Goal: Task Accomplishment & Management: Complete application form

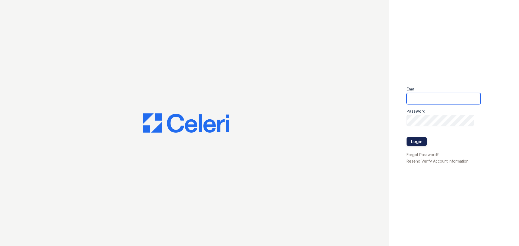
type input "[PERSON_NAME][EMAIL_ADDRESS][PERSON_NAME][DOMAIN_NAME]"
click at [411, 143] on button "Login" at bounding box center [417, 141] width 20 height 9
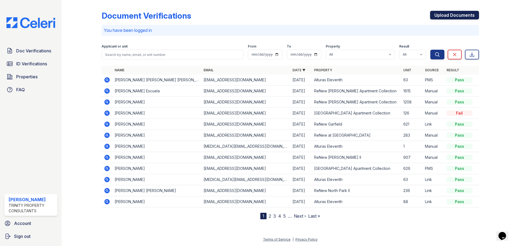
click at [445, 16] on link "Upload Documents" at bounding box center [454, 15] width 49 height 9
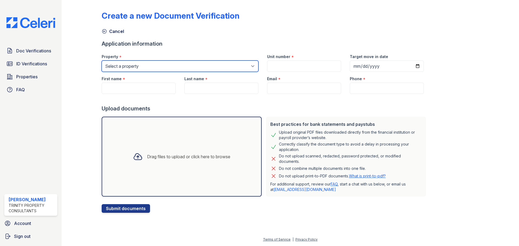
click at [152, 65] on select "Select a property Alturas Andrews Alturas Eleventh Alturas Penbrook ReNew Andre…" at bounding box center [180, 66] width 157 height 11
select select "63"
click at [102, 61] on select "Select a property Alturas Andrews Alturas Eleventh Alturas Penbrook ReNew Andre…" at bounding box center [180, 66] width 157 height 11
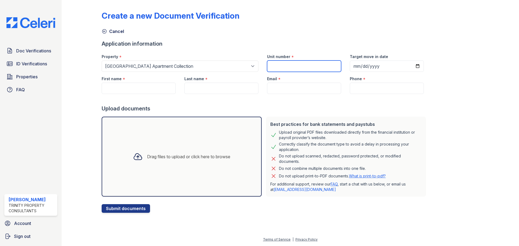
click at [284, 61] on input "Unit number" at bounding box center [304, 66] width 74 height 11
type input "126"
click at [141, 89] on input "First name" at bounding box center [139, 88] width 74 height 11
type input "[PERSON_NAME]"
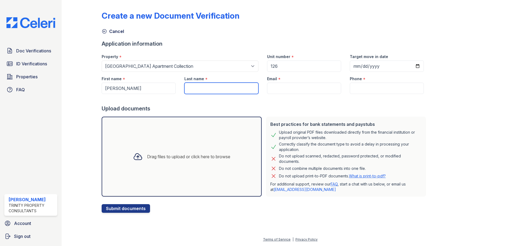
click at [196, 87] on input "Last name" at bounding box center [221, 88] width 74 height 11
type input "Egger"
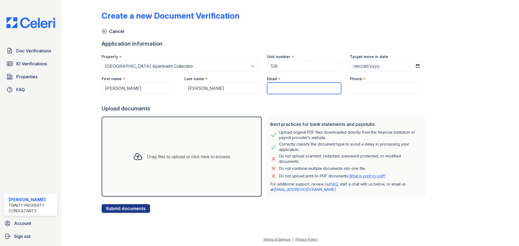
click at [268, 84] on input "Email" at bounding box center [304, 88] width 74 height 11
type input "wyegger@gmail.com"
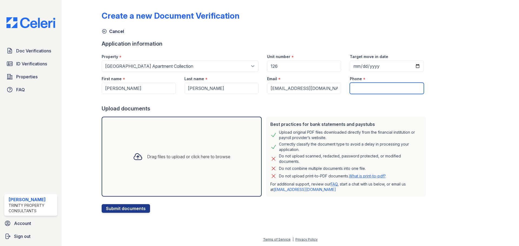
click at [369, 89] on input "Phone" at bounding box center [387, 88] width 74 height 11
click at [363, 89] on input "Phone" at bounding box center [387, 88] width 74 height 11
type input "(469) 536-9807"
click at [177, 135] on div "Drag files to upload or click here to browse" at bounding box center [182, 157] width 160 height 80
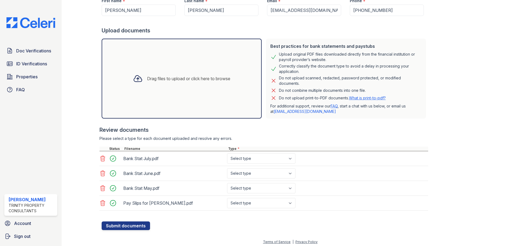
scroll to position [79, 0]
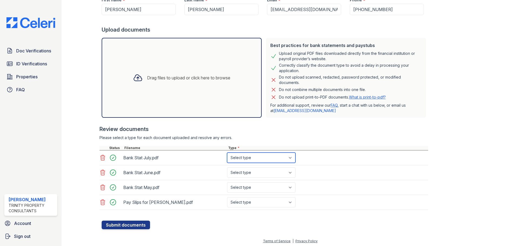
click at [278, 156] on select "Select type Paystub Bank Statement Offer Letter Tax Documents Benefit Award Let…" at bounding box center [261, 158] width 68 height 10
click at [227, 153] on select "Select type Paystub Bank Statement Offer Letter Tax Documents Benefit Award Let…" at bounding box center [261, 158] width 68 height 10
click at [259, 172] on select "Select type Paystub Bank Statement Offer Letter Tax Documents Benefit Award Let…" at bounding box center [261, 173] width 68 height 10
click at [261, 156] on select "Select type Paystub Bank Statement Offer Letter Tax Documents Benefit Award Let…" at bounding box center [261, 158] width 68 height 10
select select "other"
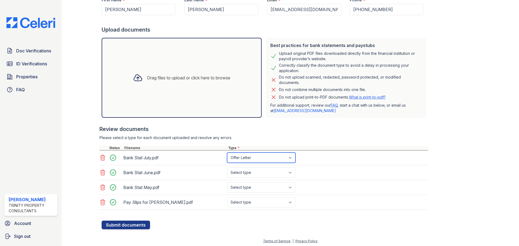
click at [227, 153] on select "Select type Paystub Bank Statement Offer Letter Tax Documents Benefit Award Let…" at bounding box center [261, 158] width 68 height 10
click at [252, 171] on select "Select type Paystub Bank Statement Offer Letter Tax Documents Benefit Award Let…" at bounding box center [261, 173] width 68 height 10
select select "other"
click at [227, 168] on select "Select type Paystub Bank Statement Offer Letter Tax Documents Benefit Award Let…" at bounding box center [261, 173] width 68 height 10
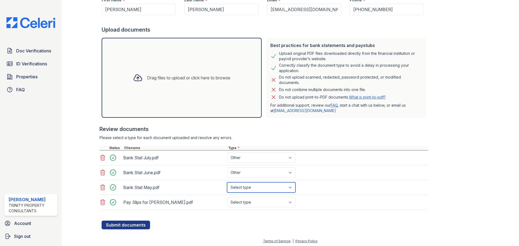
click at [250, 191] on select "Select type Paystub Bank Statement Offer Letter Tax Documents Benefit Award Let…" at bounding box center [261, 187] width 68 height 10
select select "other"
click at [227, 182] on select "Select type Paystub Bank Statement Offer Letter Tax Documents Benefit Award Let…" at bounding box center [261, 187] width 68 height 10
click at [245, 203] on select "Select type Paystub Bank Statement Offer Letter Tax Documents Benefit Award Let…" at bounding box center [261, 202] width 68 height 10
select select "other"
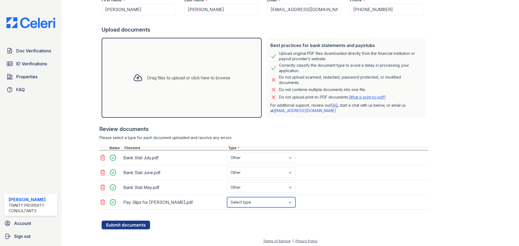
click at [227, 197] on select "Select type Paystub Bank Statement Offer Letter Tax Documents Benefit Award Let…" at bounding box center [261, 202] width 68 height 10
click at [133, 223] on button "Submit documents" at bounding box center [126, 225] width 48 height 9
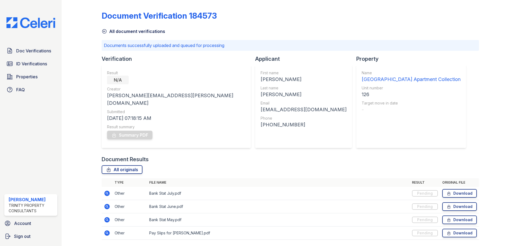
click at [461, 72] on div "Document Verification 184573 All document verifications Documents successfully …" at bounding box center [290, 123] width 377 height 243
click at [31, 61] on span "ID Verifications" at bounding box center [31, 64] width 31 height 6
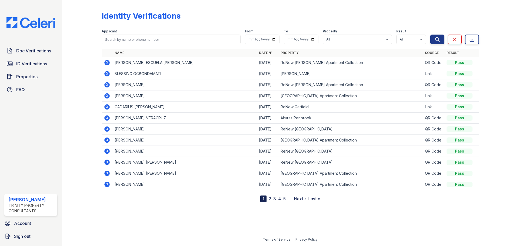
click at [32, 51] on span "Doc Verifications" at bounding box center [33, 51] width 35 height 6
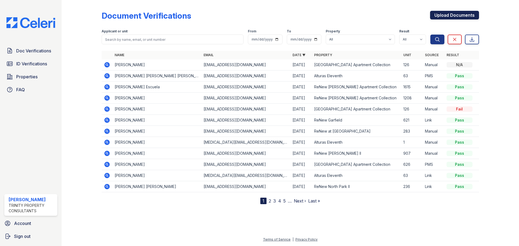
click at [446, 15] on link "Upload Documents" at bounding box center [454, 15] width 49 height 9
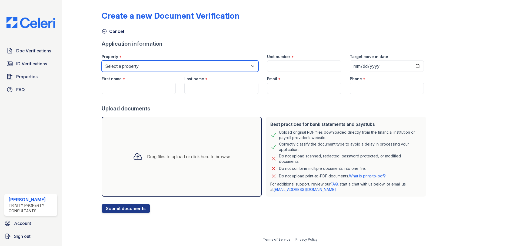
click at [142, 64] on select "Select a property Alturas Andrews Alturas Eleventh Alturas Penbrook ReNew Andre…" at bounding box center [180, 66] width 157 height 11
click at [224, 72] on select "Select a property Alturas Andrews Alturas Eleventh Alturas Penbrook ReNew Andre…" at bounding box center [180, 66] width 157 height 11
select select "63"
click at [102, 61] on select "Select a property Alturas Andrews Alturas Eleventh Alturas Penbrook ReNew Andre…" at bounding box center [180, 66] width 157 height 11
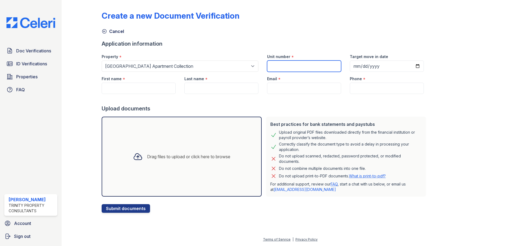
click at [280, 67] on input "Unit number" at bounding box center [304, 66] width 74 height 11
type input "126"
click at [133, 87] on input "First name" at bounding box center [139, 88] width 74 height 11
type input "William"
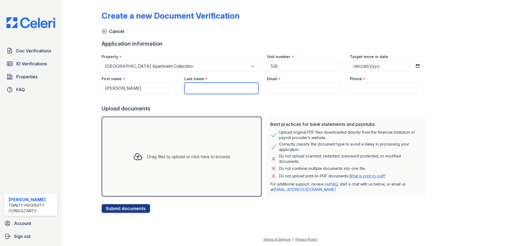
click at [214, 88] on input "Last name" at bounding box center [221, 88] width 74 height 11
type input "Egger"
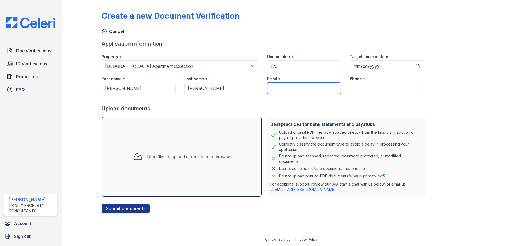
click at [285, 86] on input "Email" at bounding box center [304, 88] width 74 height 11
type input "[EMAIL_ADDRESS][DOMAIN_NAME]"
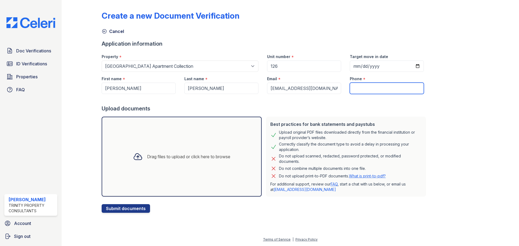
click at [359, 84] on input "Phone" at bounding box center [387, 88] width 74 height 11
type input "(469) 536-9807"
click at [138, 138] on div "Drag files to upload or click here to browse" at bounding box center [182, 157] width 160 height 80
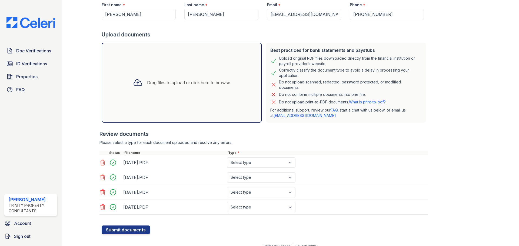
scroll to position [81, 0]
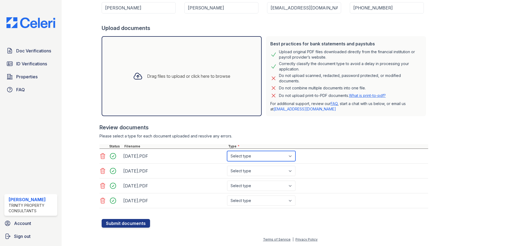
click at [269, 158] on select "Select type Paystub Bank Statement Offer Letter Tax Documents Benefit Award Let…" at bounding box center [261, 156] width 68 height 10
click at [261, 159] on select "Select type Paystub Bank Statement Offer Letter Tax Documents Benefit Award Let…" at bounding box center [261, 156] width 68 height 10
select select "paystub"
click at [227, 151] on select "Select type Paystub Bank Statement Offer Letter Tax Documents Benefit Award Let…" at bounding box center [261, 156] width 68 height 10
click at [253, 171] on select "Select type Paystub Bank Statement Offer Letter Tax Documents Benefit Award Let…" at bounding box center [261, 171] width 68 height 10
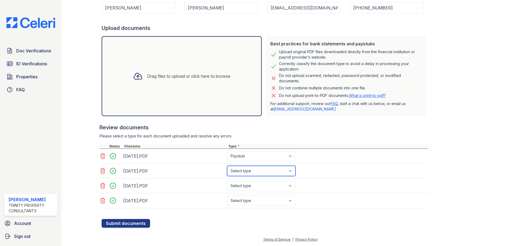
select select "paystub"
click at [227, 166] on select "Select type Paystub Bank Statement Offer Letter Tax Documents Benefit Award Let…" at bounding box center [261, 171] width 68 height 10
click at [253, 184] on select "Select type Paystub Bank Statement Offer Letter Tax Documents Benefit Award Let…" at bounding box center [261, 186] width 68 height 10
click at [227, 181] on select "Select type Paystub Bank Statement Offer Letter Tax Documents Benefit Award Let…" at bounding box center [261, 186] width 68 height 10
click at [250, 183] on select "Select type Paystub Bank Statement Offer Letter Tax Documents Benefit Award Let…" at bounding box center [261, 186] width 68 height 10
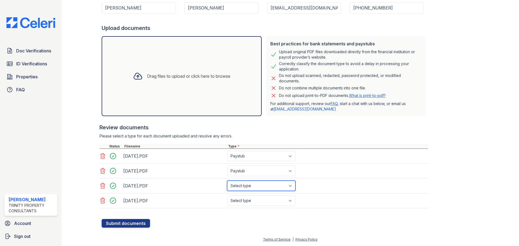
select select "paystub"
click at [227, 181] on select "Select type Paystub Bank Statement Offer Letter Tax Documents Benefit Award Let…" at bounding box center [261, 186] width 68 height 10
click at [250, 198] on select "Select type Paystub Bank Statement Offer Letter Tax Documents Benefit Award Let…" at bounding box center [261, 201] width 68 height 10
select select "paystub"
click at [227, 196] on select "Select type Paystub Bank Statement Offer Letter Tax Documents Benefit Award Let…" at bounding box center [261, 201] width 68 height 10
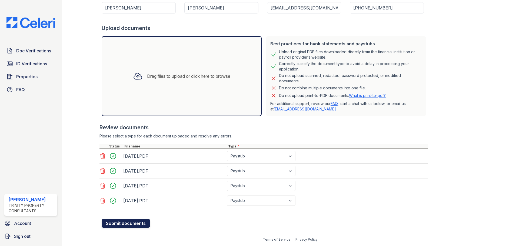
click at [131, 223] on button "Submit documents" at bounding box center [126, 223] width 48 height 9
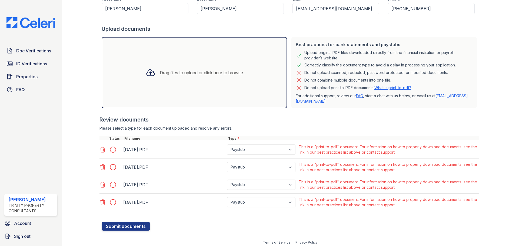
scroll to position [98, 0]
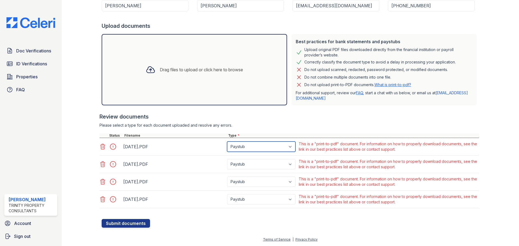
click at [263, 149] on select "Paystub Bank Statement Offer Letter Tax Documents Benefit Award Letter Investme…" at bounding box center [261, 147] width 68 height 10
select select "other"
click at [227, 142] on select "Paystub Bank Statement Offer Letter Tax Documents Benefit Award Letter Investme…" at bounding box center [261, 147] width 68 height 10
click at [259, 165] on select "Paystub Bank Statement Offer Letter Tax Documents Benefit Award Letter Investme…" at bounding box center [261, 164] width 68 height 10
select select "other"
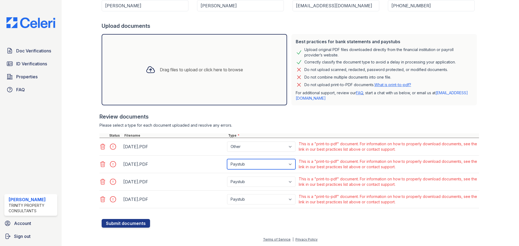
click at [227, 159] on select "Paystub Bank Statement Offer Letter Tax Documents Benefit Award Letter Investme…" at bounding box center [261, 164] width 68 height 10
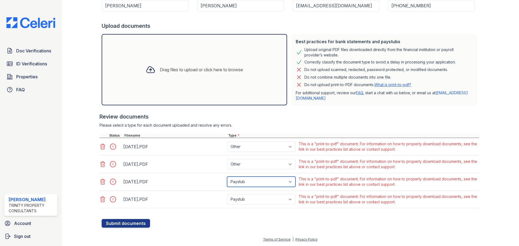
click at [257, 181] on select "Paystub Bank Statement Offer Letter Tax Documents Benefit Award Letter Investme…" at bounding box center [261, 182] width 68 height 10
select select "other"
click at [227, 177] on select "Paystub Bank Statement Offer Letter Tax Documents Benefit Award Letter Investme…" at bounding box center [261, 182] width 68 height 10
click at [247, 206] on div "Paystub Bank Statement Offer Letter Tax Documents Benefit Award Letter Investme…" at bounding box center [262, 199] width 72 height 13
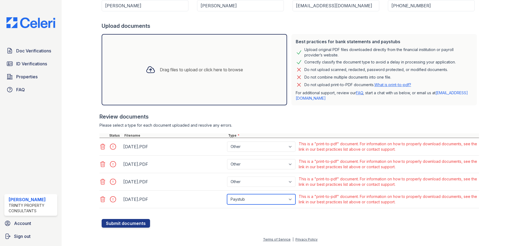
click at [247, 201] on select "Paystub Bank Statement Offer Letter Tax Documents Benefit Award Letter Investme…" at bounding box center [261, 199] width 68 height 10
select select "other"
click at [227, 194] on select "Paystub Bank Statement Offer Letter Tax Documents Benefit Award Letter Investme…" at bounding box center [261, 199] width 68 height 10
click at [119, 220] on button "Submit documents" at bounding box center [126, 223] width 48 height 9
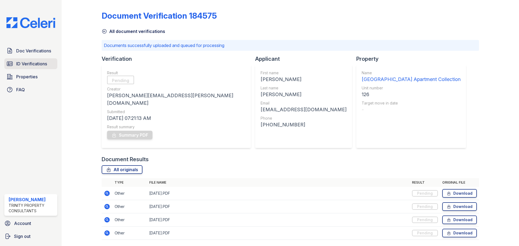
click at [33, 62] on span "ID Verifications" at bounding box center [31, 64] width 31 height 6
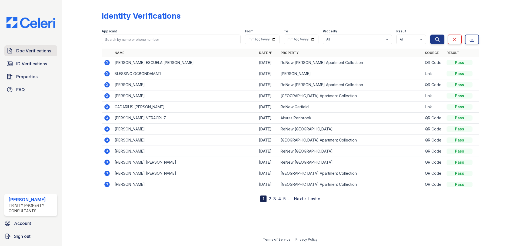
click at [42, 53] on span "Doc Verifications" at bounding box center [33, 51] width 35 height 6
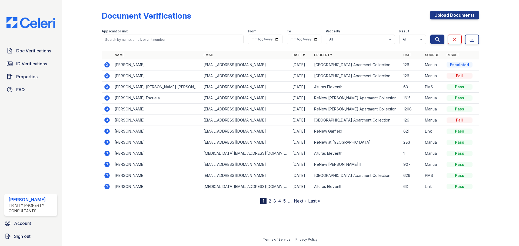
click at [107, 77] on icon at bounding box center [106, 75] width 5 height 5
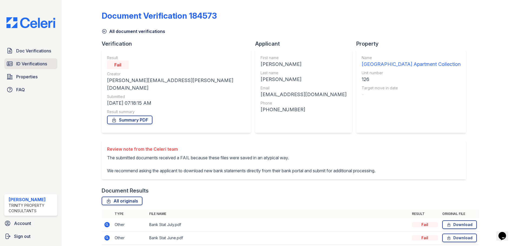
click at [40, 63] on span "ID Verifications" at bounding box center [31, 64] width 31 height 6
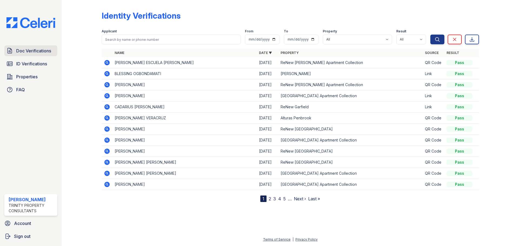
click at [31, 52] on span "Doc Verifications" at bounding box center [33, 51] width 35 height 6
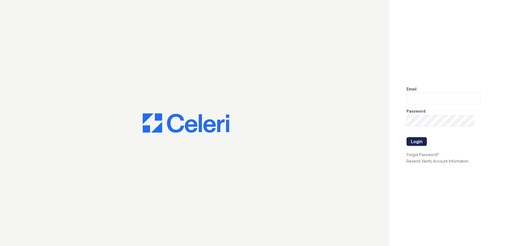
type input "[PERSON_NAME][EMAIL_ADDRESS][PERSON_NAME][DOMAIN_NAME]"
click at [415, 142] on button "Login" at bounding box center [417, 141] width 20 height 9
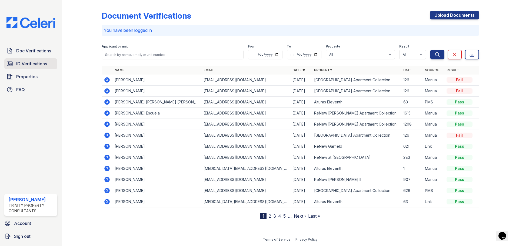
click at [32, 64] on span "ID Verifications" at bounding box center [31, 64] width 31 height 6
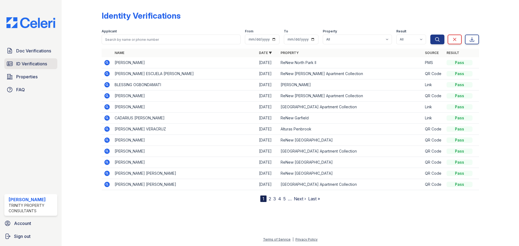
click at [29, 66] on span "ID Verifications" at bounding box center [31, 64] width 31 height 6
click at [437, 41] on icon "submit" at bounding box center [437, 39] width 5 height 5
click at [107, 106] on icon at bounding box center [107, 107] width 6 height 6
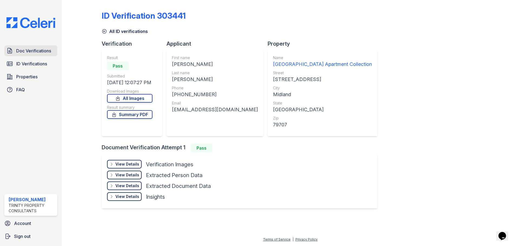
click at [20, 50] on span "Doc Verifications" at bounding box center [33, 51] width 35 height 6
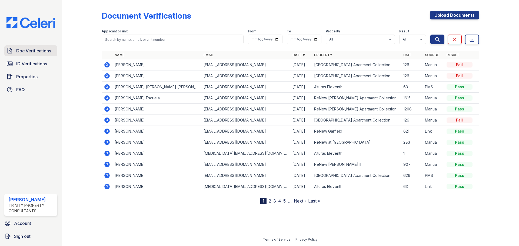
click at [49, 55] on link "Doc Verifications" at bounding box center [30, 50] width 53 height 11
drag, startPoint x: 31, startPoint y: 62, endPoint x: 31, endPoint y: 59, distance: 3.3
click at [31, 62] on span "ID Verifications" at bounding box center [31, 64] width 31 height 6
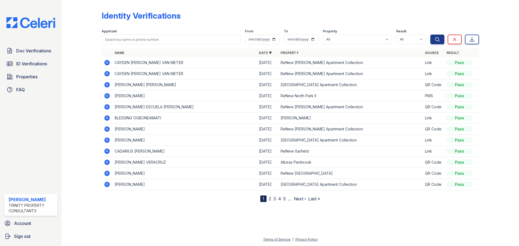
click at [34, 54] on link "Doc Verifications" at bounding box center [30, 50] width 53 height 11
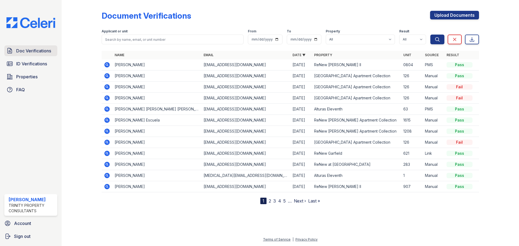
click at [32, 54] on link "Doc Verifications" at bounding box center [30, 50] width 53 height 11
click at [30, 53] on span "Doc Verifications" at bounding box center [33, 51] width 35 height 6
click at [108, 78] on icon at bounding box center [106, 75] width 5 height 5
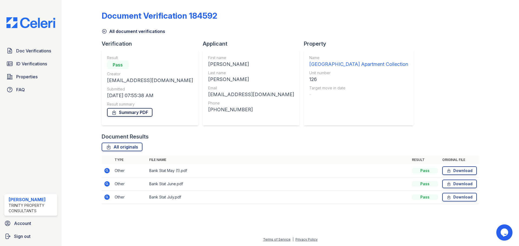
click at [121, 113] on link "Summary PDF" at bounding box center [129, 112] width 45 height 9
click at [463, 172] on link "Download" at bounding box center [459, 171] width 35 height 9
click at [461, 185] on link "Download" at bounding box center [459, 184] width 35 height 9
click at [463, 200] on link "Download" at bounding box center [459, 197] width 35 height 9
click at [25, 55] on link "Doc Verifications" at bounding box center [30, 50] width 53 height 11
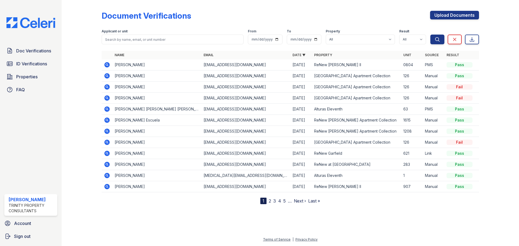
click at [104, 87] on icon at bounding box center [107, 87] width 6 height 6
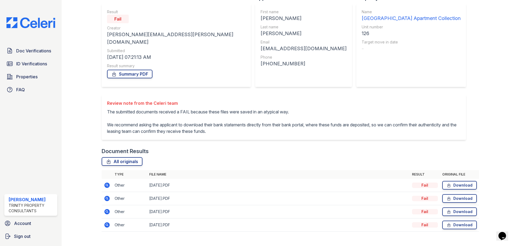
scroll to position [48, 0]
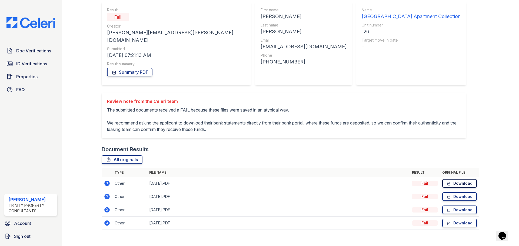
click at [460, 179] on link "Download" at bounding box center [459, 183] width 35 height 9
click at [460, 192] on link "Download" at bounding box center [459, 196] width 35 height 9
click at [460, 206] on link "Download" at bounding box center [459, 210] width 35 height 9
click at [460, 219] on link "Download" at bounding box center [459, 223] width 35 height 9
click at [30, 51] on span "Doc Verifications" at bounding box center [33, 51] width 35 height 6
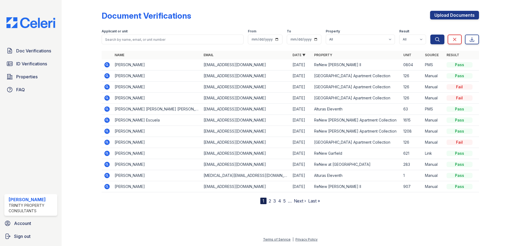
click at [107, 77] on icon at bounding box center [107, 76] width 6 height 6
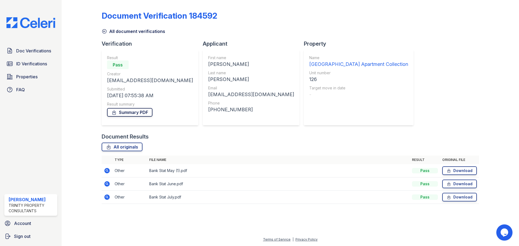
click at [134, 112] on link "Summary PDF" at bounding box center [129, 112] width 45 height 9
click at [31, 65] on span "ID Verifications" at bounding box center [31, 64] width 31 height 6
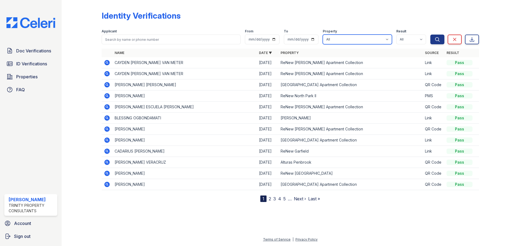
click at [337, 36] on select "All Alturas [PERSON_NAME] Alturas Eleventh [GEOGRAPHIC_DATA] ReNew [PERSON_NAME…" at bounding box center [357, 40] width 69 height 10
select select "63"
click at [323, 35] on select "All Alturas Andrews Alturas Eleventh Alturas Penbrook ReNew Andrews Apartment C…" at bounding box center [357, 40] width 69 height 10
click at [439, 40] on icon "submit" at bounding box center [437, 39] width 5 height 5
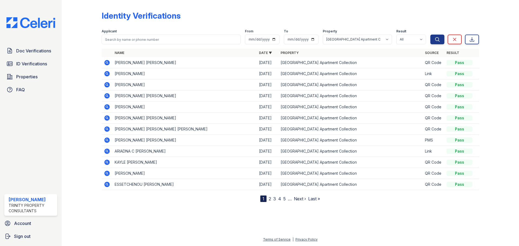
click at [108, 84] on icon at bounding box center [106, 84] width 5 height 5
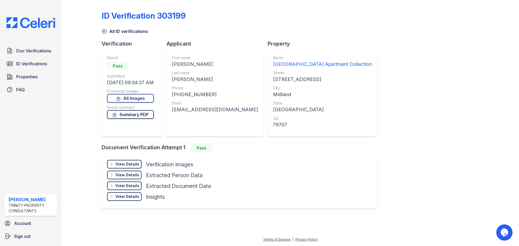
click at [124, 116] on link "Summary PDF" at bounding box center [130, 114] width 47 height 9
click at [24, 49] on span "Doc Verifications" at bounding box center [33, 51] width 35 height 6
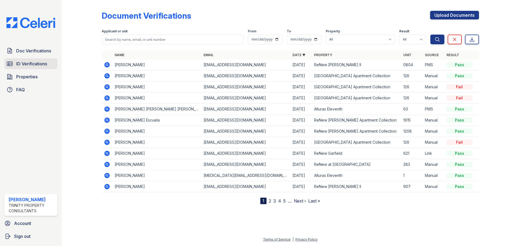
click at [37, 67] on link "ID Verifications" at bounding box center [30, 63] width 53 height 11
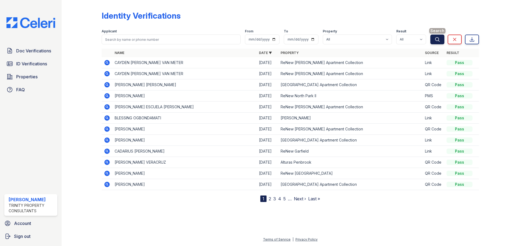
click at [439, 39] on icon "submit" at bounding box center [437, 39] width 5 height 5
click at [22, 51] on span "Doc Verifications" at bounding box center [33, 51] width 35 height 6
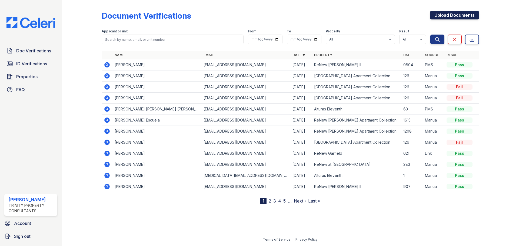
click at [446, 16] on link "Upload Documents" at bounding box center [454, 15] width 49 height 9
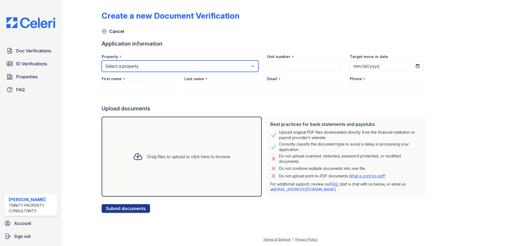
drag, startPoint x: 158, startPoint y: 69, endPoint x: 158, endPoint y: 72, distance: 3.0
click at [158, 69] on select "Select a property Alturas Andrews Alturas Eleventh Alturas Penbrook ReNew Andre…" at bounding box center [180, 66] width 157 height 11
select select "63"
click at [102, 61] on select "Select a property Alturas Andrews Alturas Eleventh Alturas Penbrook ReNew Andre…" at bounding box center [180, 66] width 157 height 11
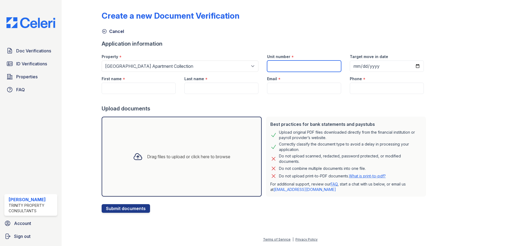
drag, startPoint x: 329, startPoint y: 62, endPoint x: 327, endPoint y: 65, distance: 3.6
click at [329, 62] on input "Unit number" at bounding box center [304, 66] width 74 height 11
type input "155"
click at [138, 92] on input "First name" at bounding box center [139, 88] width 74 height 11
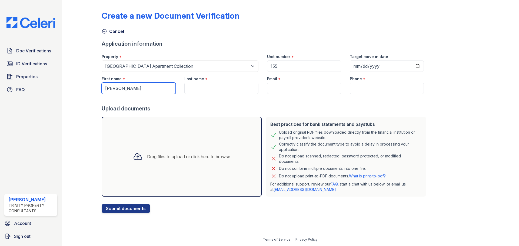
type input "[PERSON_NAME]"
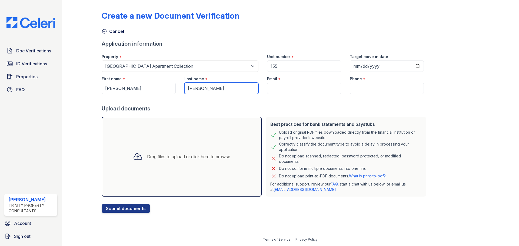
type input "[PERSON_NAME]"
click at [297, 85] on input "Email" at bounding box center [304, 88] width 74 height 11
click at [286, 88] on input "Email" at bounding box center [304, 88] width 74 height 11
paste input "[EMAIL_ADDRESS][DOMAIN_NAME]"
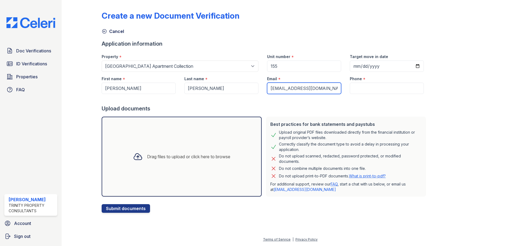
type input "[EMAIL_ADDRESS][DOMAIN_NAME]"
click at [385, 91] on input "Phone" at bounding box center [387, 88] width 74 height 11
click at [388, 85] on input "Phone" at bounding box center [387, 88] width 74 height 11
paste input "(956) 605-2569"
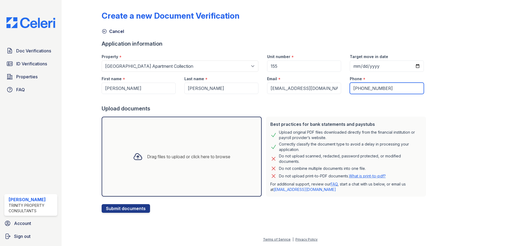
type input "(956) 605-2569"
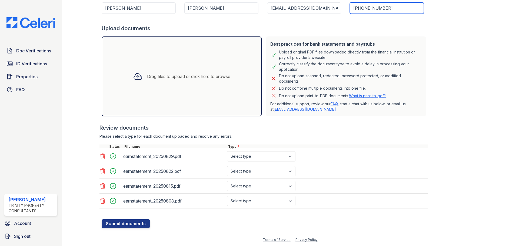
scroll to position [81, 0]
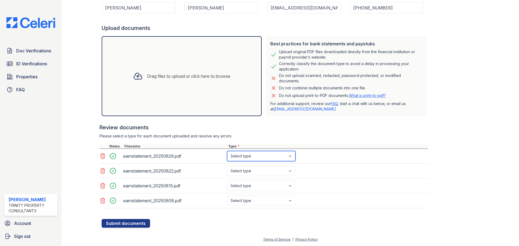
click at [262, 154] on select "Select type Paystub Bank Statement Offer Letter Tax Documents Benefit Award Let…" at bounding box center [261, 156] width 68 height 10
click at [250, 154] on select "Select type Paystub Bank Statement Offer Letter Tax Documents Benefit Award Let…" at bounding box center [261, 156] width 68 height 10
select select "paystub"
click at [227, 151] on select "Select type Paystub Bank Statement Offer Letter Tax Documents Benefit Award Let…" at bounding box center [261, 156] width 68 height 10
click at [251, 171] on select "Select type Paystub Bank Statement Offer Letter Tax Documents Benefit Award Let…" at bounding box center [261, 171] width 68 height 10
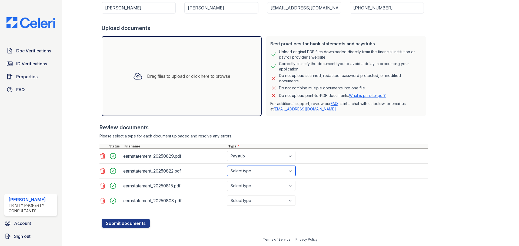
select select "paystub"
click at [227, 166] on select "Select type Paystub Bank Statement Offer Letter Tax Documents Benefit Award Let…" at bounding box center [261, 171] width 68 height 10
click at [253, 183] on select "Select type Paystub Bank Statement Offer Letter Tax Documents Benefit Award Let…" at bounding box center [261, 186] width 68 height 10
select select "paystub"
click at [227, 181] on select "Select type Paystub Bank Statement Offer Letter Tax Documents Benefit Award Let…" at bounding box center [261, 186] width 68 height 10
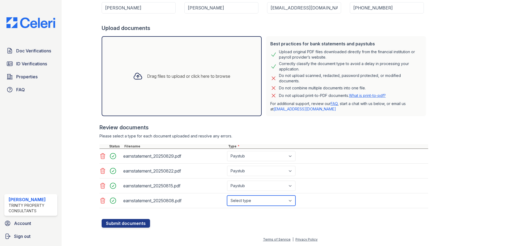
click at [251, 199] on select "Select type Paystub Bank Statement Offer Letter Tax Documents Benefit Award Let…" at bounding box center [261, 201] width 68 height 10
select select "paystub"
click at [227, 196] on select "Select type Paystub Bank Statement Offer Letter Tax Documents Benefit Award Let…" at bounding box center [261, 201] width 68 height 10
click at [121, 220] on button "Submit documents" at bounding box center [126, 223] width 48 height 9
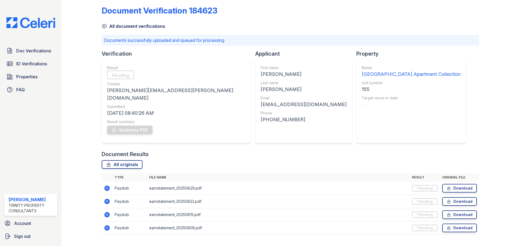
scroll to position [10, 0]
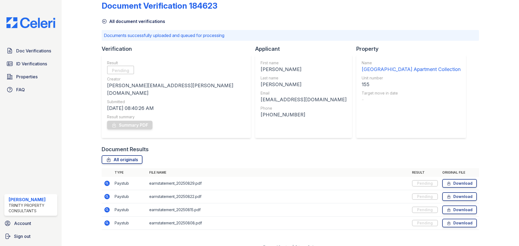
click at [437, 123] on div "Document Verification 184623 All document verifications Documents successfully …" at bounding box center [290, 113] width 377 height 243
click at [188, 155] on div "All originals" at bounding box center [290, 159] width 377 height 9
click at [28, 53] on span "Doc Verifications" at bounding box center [33, 51] width 35 height 6
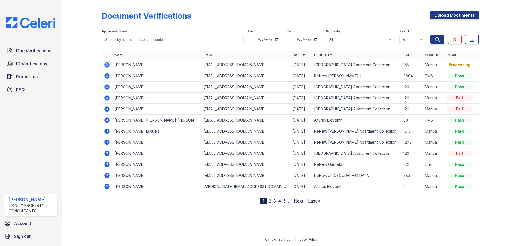
click at [108, 62] on icon at bounding box center [107, 65] width 6 height 6
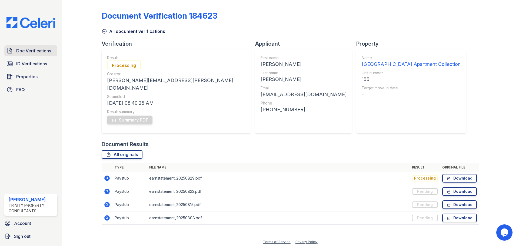
click at [34, 53] on span "Doc Verifications" at bounding box center [33, 51] width 35 height 6
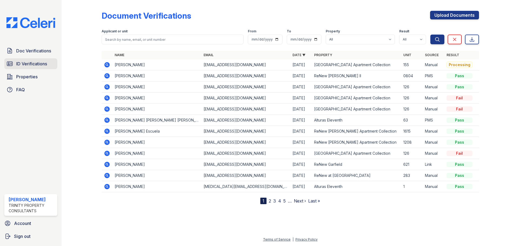
click at [32, 64] on span "ID Verifications" at bounding box center [31, 64] width 31 height 6
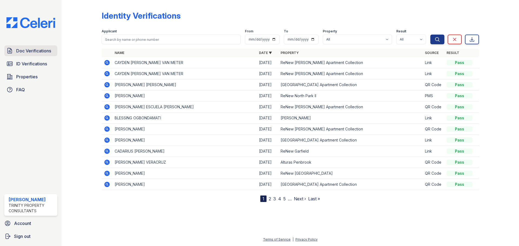
click at [33, 50] on span "Doc Verifications" at bounding box center [33, 51] width 35 height 6
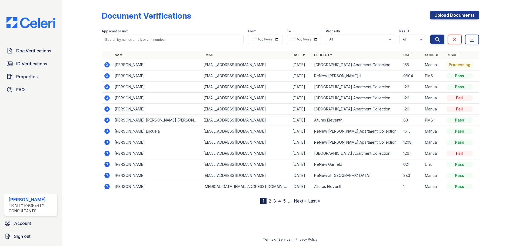
click at [107, 65] on icon at bounding box center [107, 65] width 6 height 6
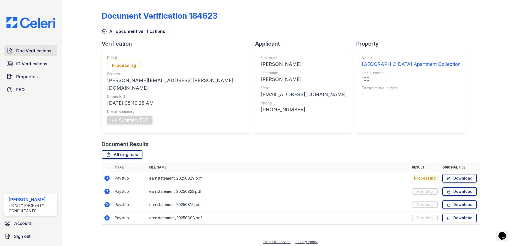
click at [41, 54] on link "Doc Verifications" at bounding box center [30, 50] width 53 height 11
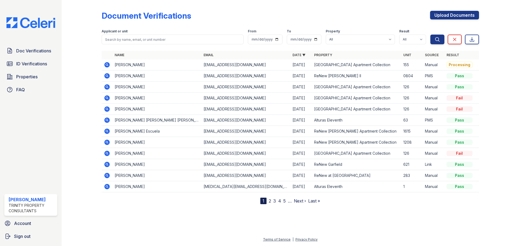
click at [106, 65] on icon at bounding box center [107, 65] width 6 height 6
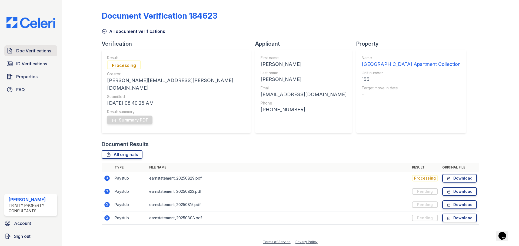
click at [31, 55] on link "Doc Verifications" at bounding box center [30, 50] width 53 height 11
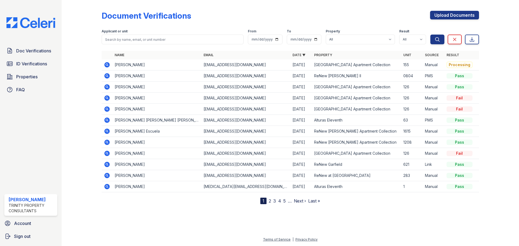
click at [28, 66] on span "ID Verifications" at bounding box center [31, 64] width 31 height 6
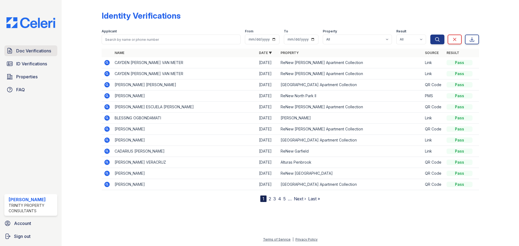
click at [32, 54] on span "Doc Verifications" at bounding box center [33, 51] width 35 height 6
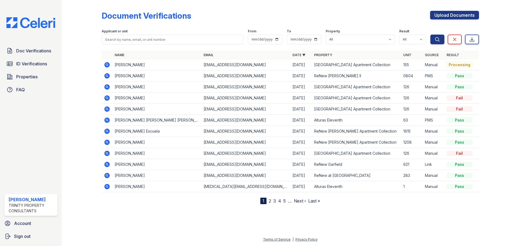
click at [107, 66] on icon at bounding box center [106, 64] width 5 height 5
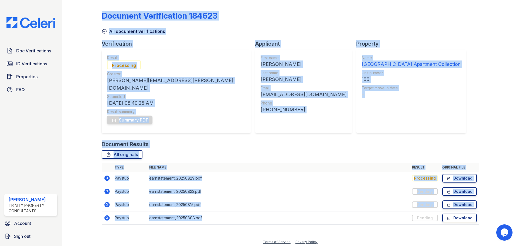
drag, startPoint x: 149, startPoint y: 194, endPoint x: 64, endPoint y: 162, distance: 91.5
click at [64, 162] on div "Document Verification 184623 All document verifications Verification Result Pro…" at bounding box center [290, 123] width 457 height 246
click at [81, 137] on div at bounding box center [85, 116] width 31 height 228
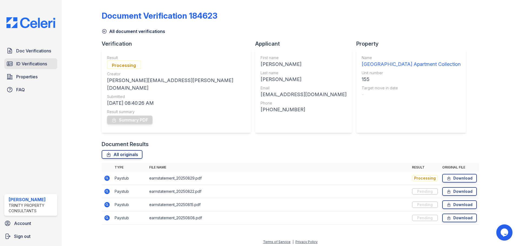
drag, startPoint x: 39, startPoint y: 67, endPoint x: 39, endPoint y: 64, distance: 3.2
click at [39, 67] on link "ID Verifications" at bounding box center [30, 63] width 53 height 11
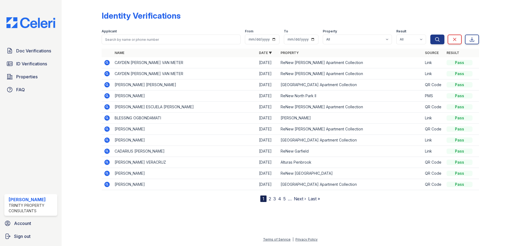
click at [39, 44] on div "Doc Verifications ID Verifications Properties FAQ [PERSON_NAME] Trinity Propert…" at bounding box center [31, 123] width 62 height 246
click at [39, 52] on span "Doc Verifications" at bounding box center [33, 51] width 35 height 6
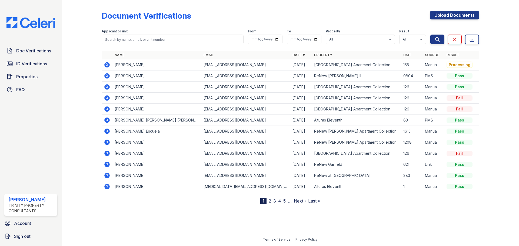
click at [108, 65] on icon at bounding box center [106, 64] width 5 height 5
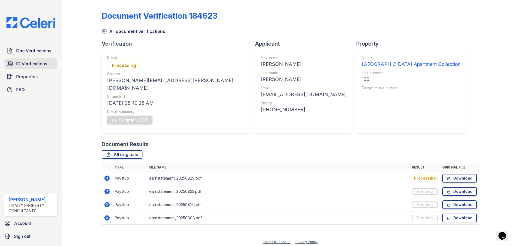
click at [31, 61] on span "ID Verifications" at bounding box center [31, 64] width 31 height 6
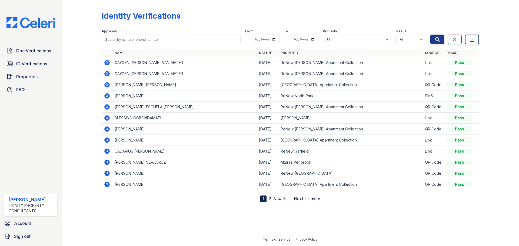
click at [29, 55] on link "Doc Verifications" at bounding box center [30, 50] width 53 height 11
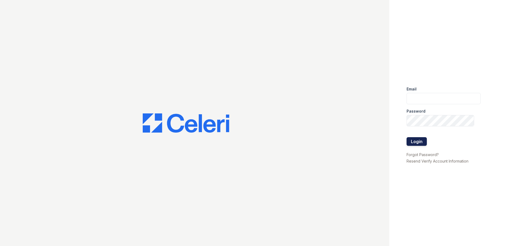
type input "[PERSON_NAME][EMAIL_ADDRESS][PERSON_NAME][DOMAIN_NAME]"
click at [424, 141] on button "Login" at bounding box center [417, 141] width 20 height 9
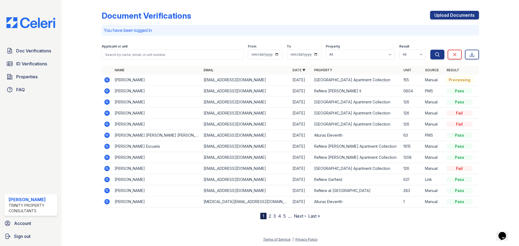
click at [109, 81] on icon at bounding box center [106, 79] width 5 height 5
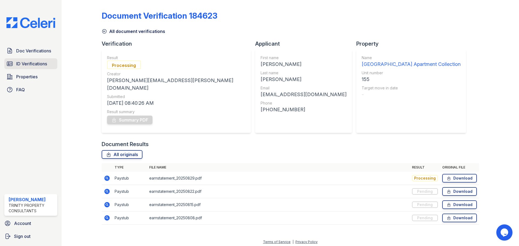
click at [22, 59] on link "ID Verifications" at bounding box center [30, 63] width 53 height 11
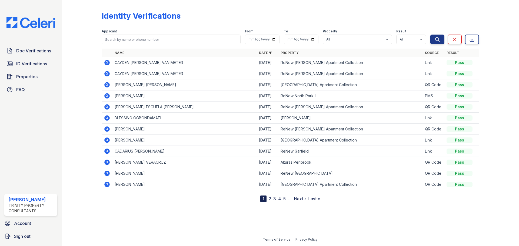
click at [22, 54] on span "Doc Verifications" at bounding box center [33, 51] width 35 height 6
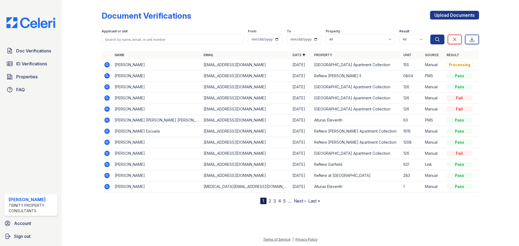
click at [107, 65] on icon at bounding box center [106, 64] width 1 height 1
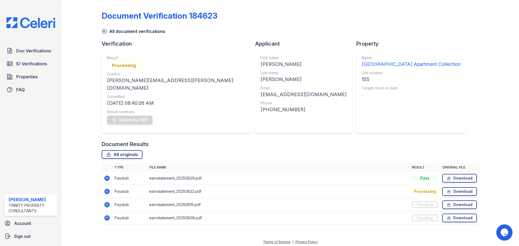
drag, startPoint x: 429, startPoint y: 120, endPoint x: 436, endPoint y: 130, distance: 12.4
click at [429, 120] on div "Document Verification 184623 All document verifications Verification Result Pro…" at bounding box center [290, 116] width 377 height 228
click at [390, 163] on th "File name" at bounding box center [278, 167] width 263 height 9
click at [27, 50] on span "Doc Verifications" at bounding box center [33, 51] width 35 height 6
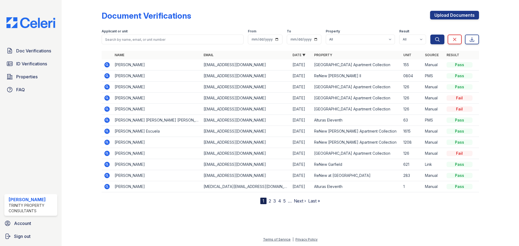
click at [109, 64] on icon at bounding box center [106, 64] width 5 height 5
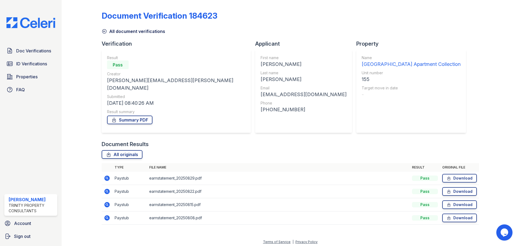
drag, startPoint x: 156, startPoint y: 98, endPoint x: 119, endPoint y: 55, distance: 56.5
click at [102, 64] on div "Result Pass Creator [PERSON_NAME][EMAIL_ADDRESS][PERSON_NAME][DOMAIN_NAME] Subm…" at bounding box center [176, 91] width 149 height 83
click at [145, 51] on div "Result Pass Creator [PERSON_NAME][EMAIL_ADDRESS][PERSON_NAME][DOMAIN_NAME] Subm…" at bounding box center [176, 91] width 149 height 83
drag, startPoint x: 113, startPoint y: 65, endPoint x: 178, endPoint y: 84, distance: 67.0
click at [174, 100] on div "Result Pass Creator [PERSON_NAME][EMAIL_ADDRESS][PERSON_NAME][DOMAIN_NAME] Subm…" at bounding box center [176, 91] width 138 height 72
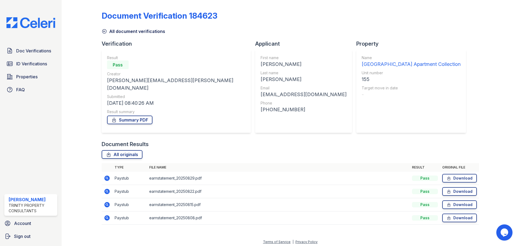
click at [182, 60] on div "Result" at bounding box center [176, 57] width 138 height 5
drag, startPoint x: 113, startPoint y: 62, endPoint x: 168, endPoint y: 101, distance: 67.1
click at [168, 101] on div "Result Pass Creator [PERSON_NAME][EMAIL_ADDRESS][PERSON_NAME][DOMAIN_NAME] Subm…" at bounding box center [176, 91] width 138 height 72
click at [189, 45] on div "Verification" at bounding box center [179, 44] width 154 height 8
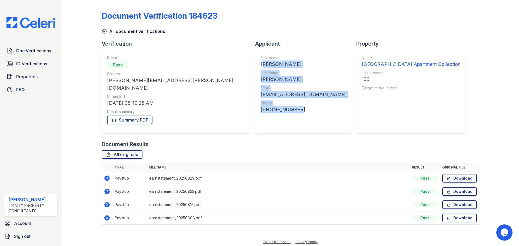
drag, startPoint x: 201, startPoint y: 63, endPoint x: 236, endPoint y: 115, distance: 62.0
click at [261, 115] on div "First name [PERSON_NAME] Last name [PERSON_NAME] Email [EMAIL_ADDRESS][DOMAIN_N…" at bounding box center [304, 91] width 86 height 72
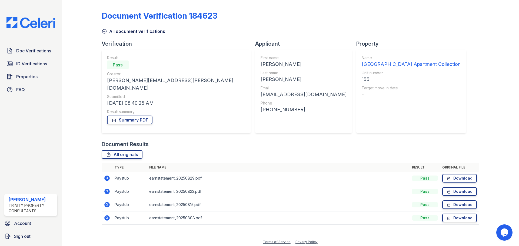
click at [362, 112] on div "Name [GEOGRAPHIC_DATA] Apartment Collection Unit number 155 Target move in date…" at bounding box center [411, 91] width 99 height 72
click at [113, 74] on div "Creator" at bounding box center [176, 73] width 138 height 5
click at [114, 67] on div "Pass" at bounding box center [118, 65] width 22 height 9
click at [145, 116] on link "Summary PDF" at bounding box center [129, 120] width 45 height 9
